Goal: Navigation & Orientation: Find specific page/section

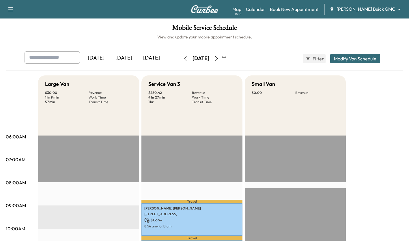
click at [297, 10] on body "Support Log Out Map Beta Calendar Book New Appointment [PERSON_NAME] Buick GMC …" at bounding box center [204, 120] width 409 height 241
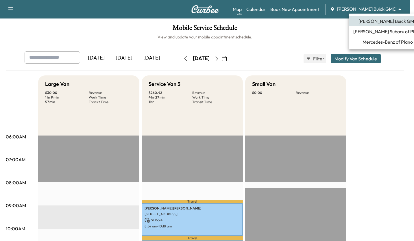
click at [297, 43] on span "Mercedes-Benz of Plano" at bounding box center [387, 41] width 50 height 7
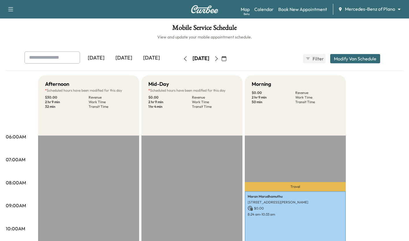
click at [219, 60] on icon "button" at bounding box center [216, 58] width 5 height 5
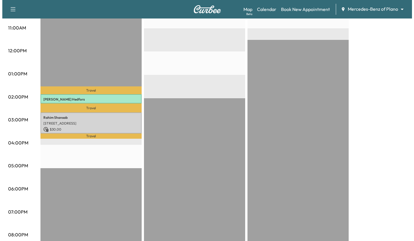
scroll to position [225, 0]
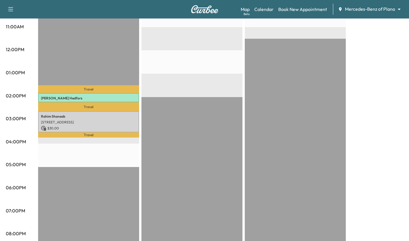
click at [114, 126] on p "$ 30.00" at bounding box center [88, 128] width 95 height 5
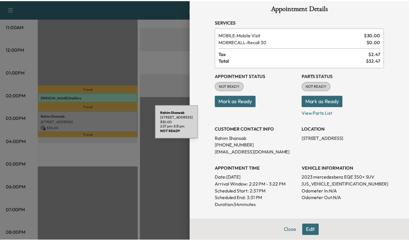
scroll to position [8, 0]
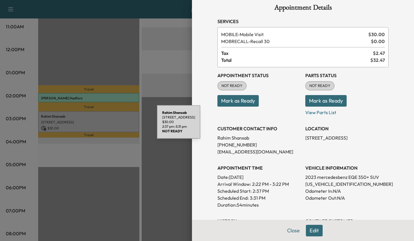
click at [171, 181] on div at bounding box center [207, 120] width 414 height 241
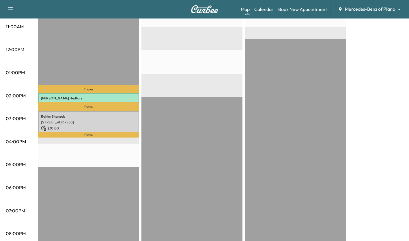
click at [99, 126] on p "$ 30.00" at bounding box center [88, 128] width 95 height 5
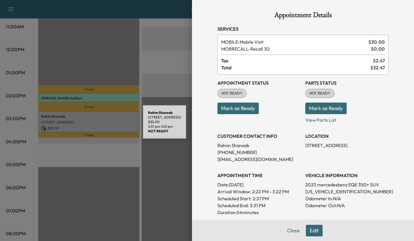
click at [167, 190] on div at bounding box center [207, 120] width 414 height 241
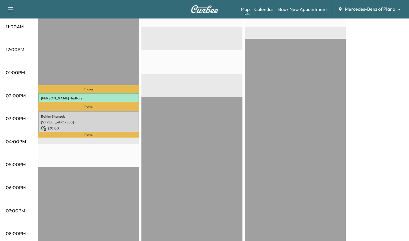
click at [297, 170] on div "EST Start" at bounding box center [295, 96] width 101 height 373
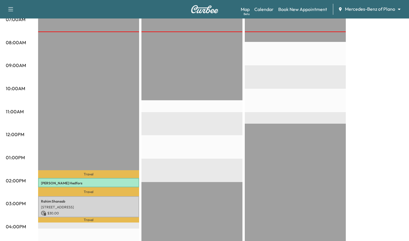
scroll to position [0, 0]
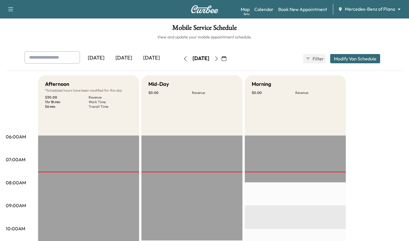
click at [297, 10] on body "Support Log Out Map Beta Calendar Book New Appointment Mercedes-Benz of Plano *…" at bounding box center [204, 120] width 409 height 241
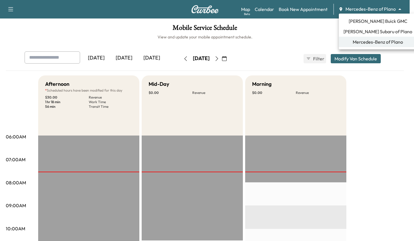
click at [297, 24] on span "[PERSON_NAME] Buick GMC" at bounding box center [377, 21] width 59 height 7
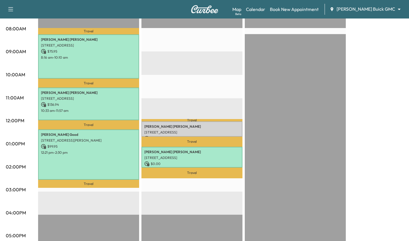
scroll to position [154, 0]
click at [297, 71] on div "EST Start" at bounding box center [295, 167] width 101 height 373
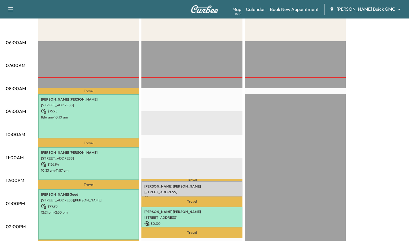
scroll to position [0, 0]
